Goal: Find specific page/section: Find specific page/section

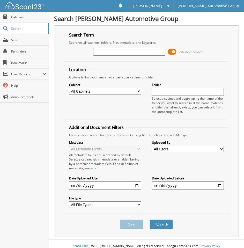
click at [110, 52] on input "text" at bounding box center [129, 52] width 72 height 8
type input "24606"
click at [149, 219] on button "Search" at bounding box center [160, 224] width 23 height 10
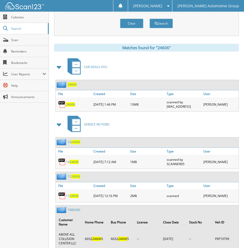
scroll to position [195, 0]
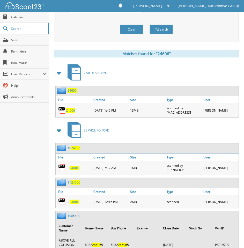
click at [67, 113] on div "24606" at bounding box center [74, 109] width 36 height 11
click at [67, 109] on span "24606" at bounding box center [70, 110] width 9 height 4
